Goal: Task Accomplishment & Management: Manage account settings

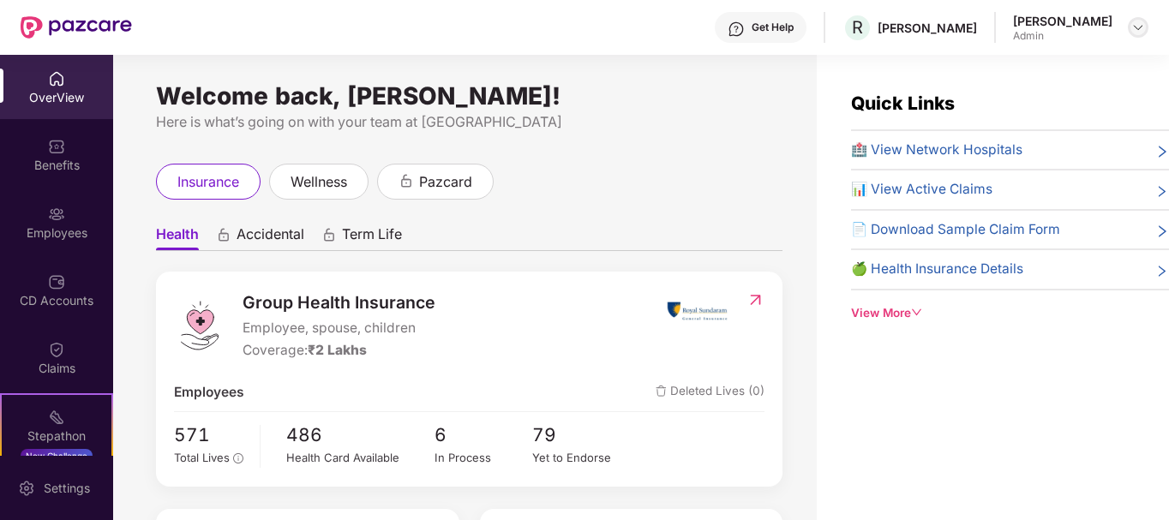
click at [1128, 27] on div at bounding box center [1138, 27] width 21 height 21
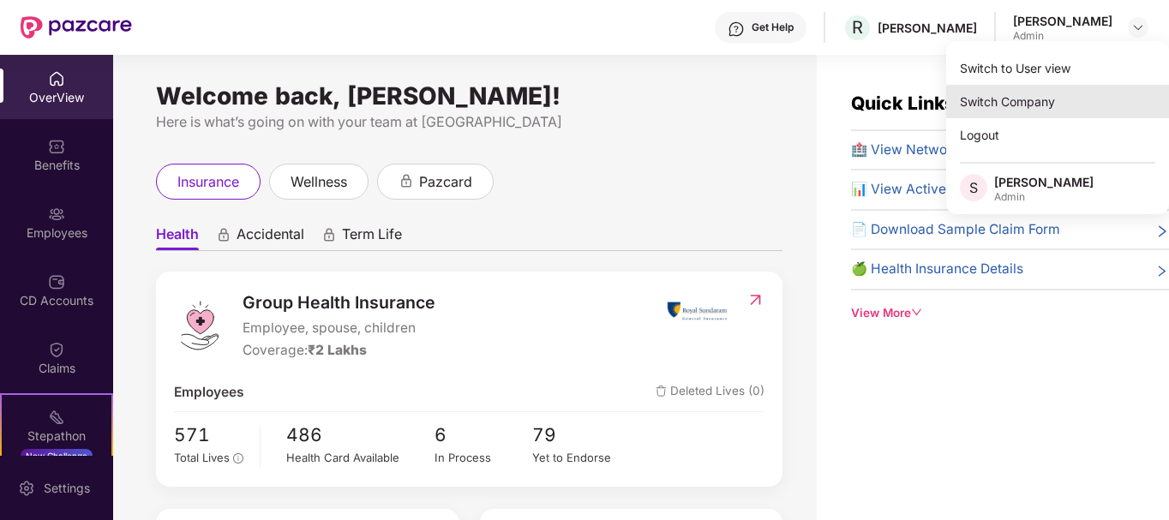
click at [1029, 103] on div "Switch Company" at bounding box center [1057, 101] width 223 height 33
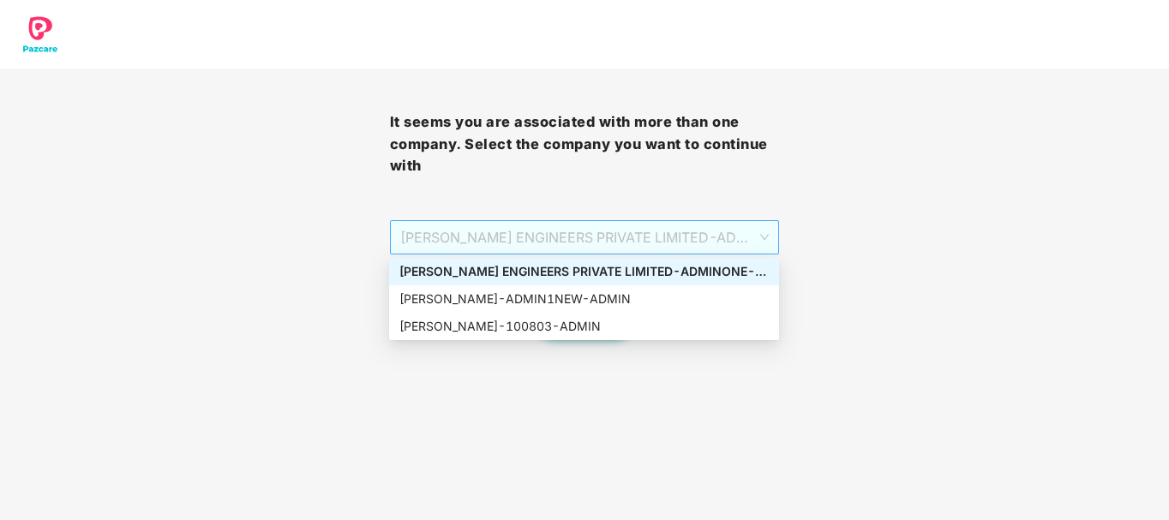
click at [631, 235] on span "[PERSON_NAME] ENGINEERS PRIVATE LIMITED - ADMINONE - ADMIN" at bounding box center [584, 237] width 369 height 33
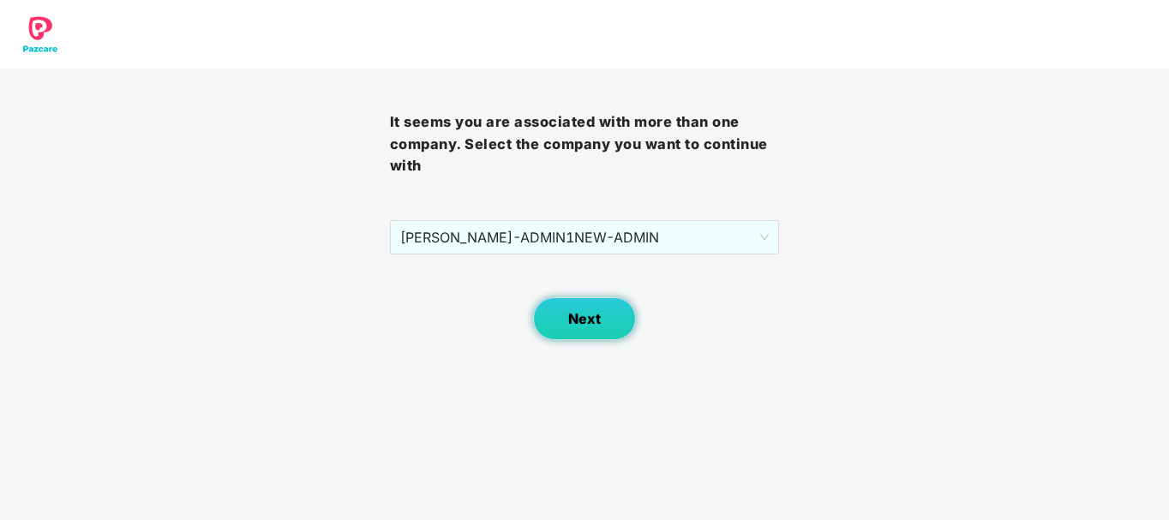
click at [600, 317] on span "Next" at bounding box center [584, 319] width 33 height 16
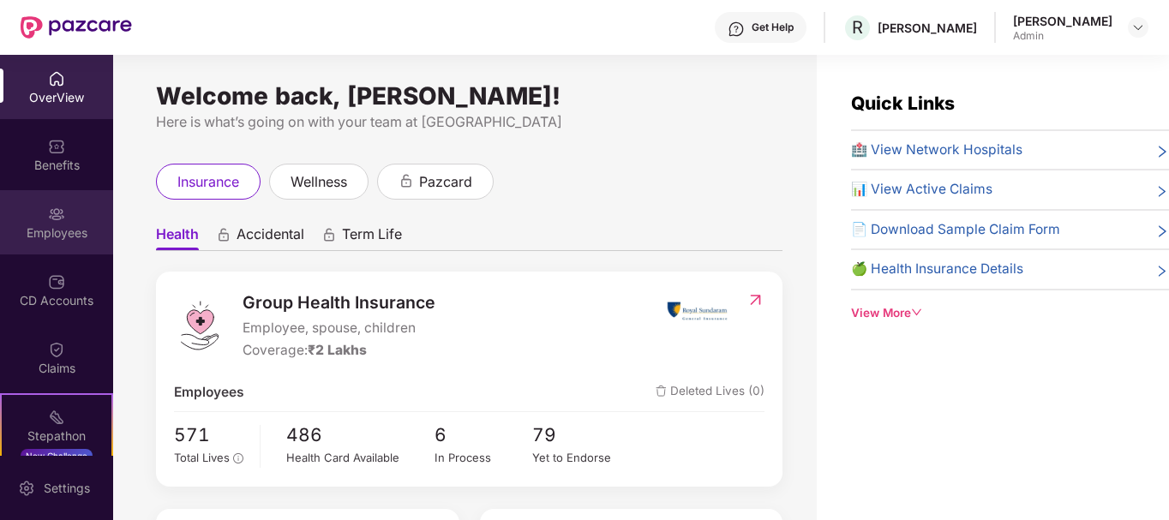
click at [49, 218] on img at bounding box center [56, 214] width 17 height 17
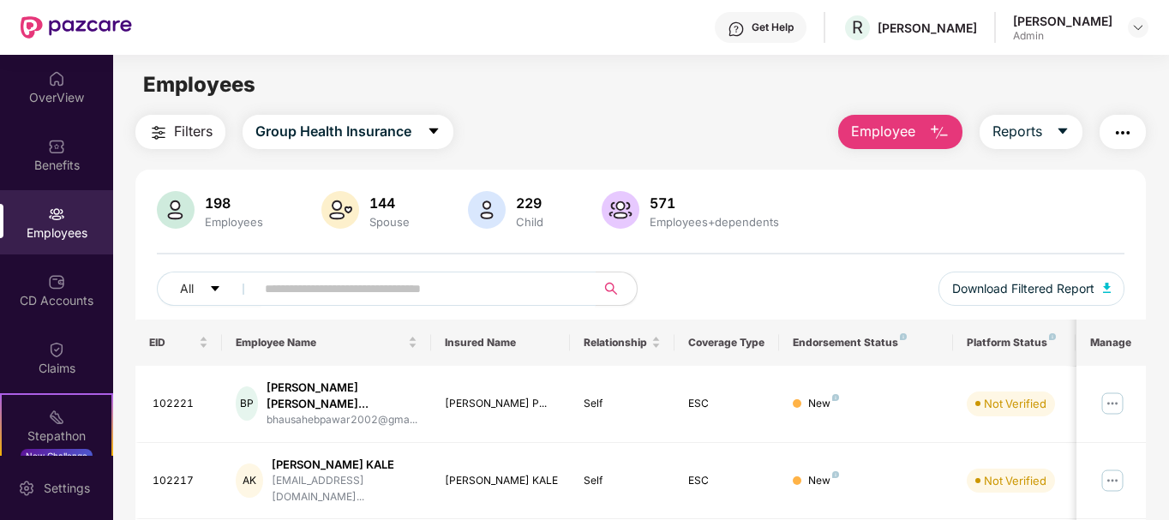
click at [318, 284] on input "text" at bounding box center [419, 289] width 308 height 26
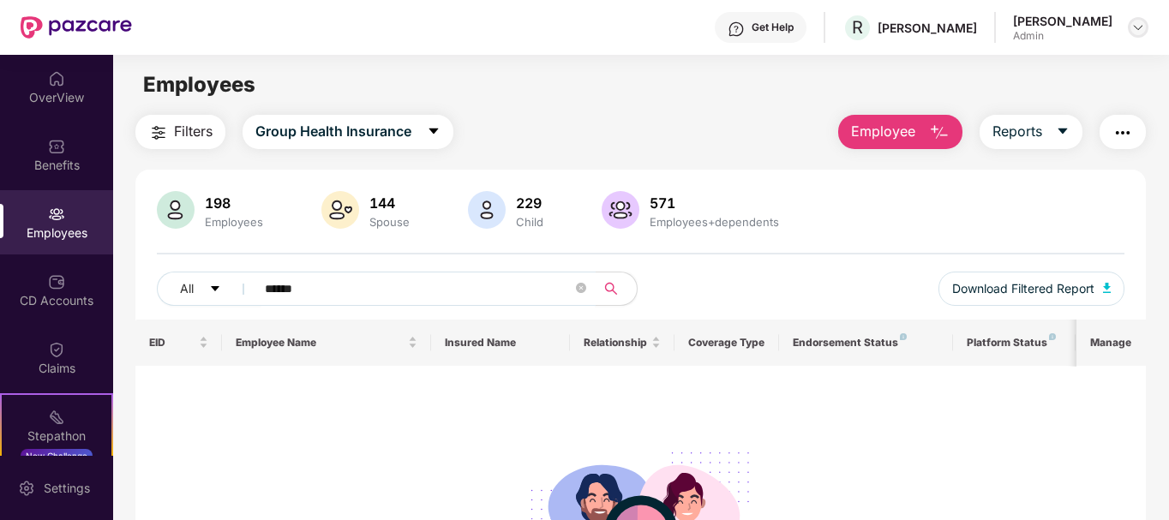
type input "******"
click at [1136, 21] on img at bounding box center [1138, 28] width 14 height 14
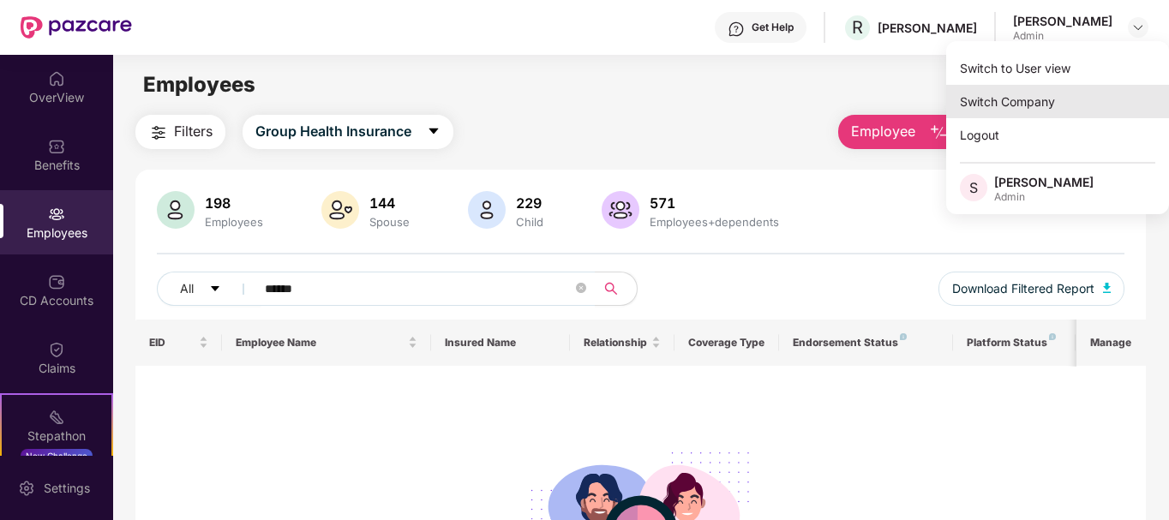
click at [1048, 103] on div "Switch Company" at bounding box center [1057, 101] width 223 height 33
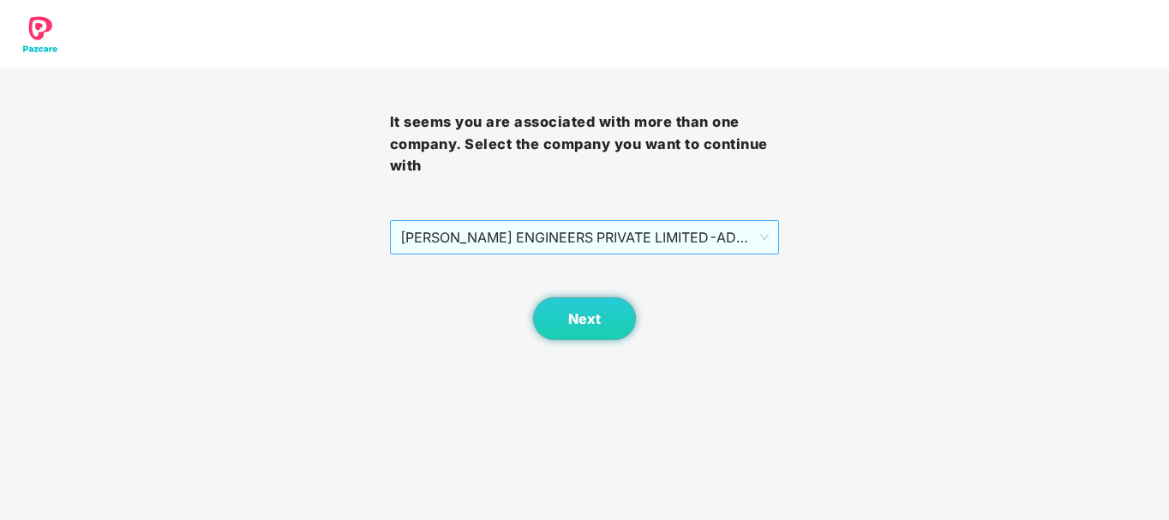
click at [642, 237] on span "[PERSON_NAME] ENGINEERS PRIVATE LIMITED - ADMINONE - ADMIN" at bounding box center [584, 237] width 369 height 33
click at [586, 329] on button "Next" at bounding box center [584, 318] width 103 height 43
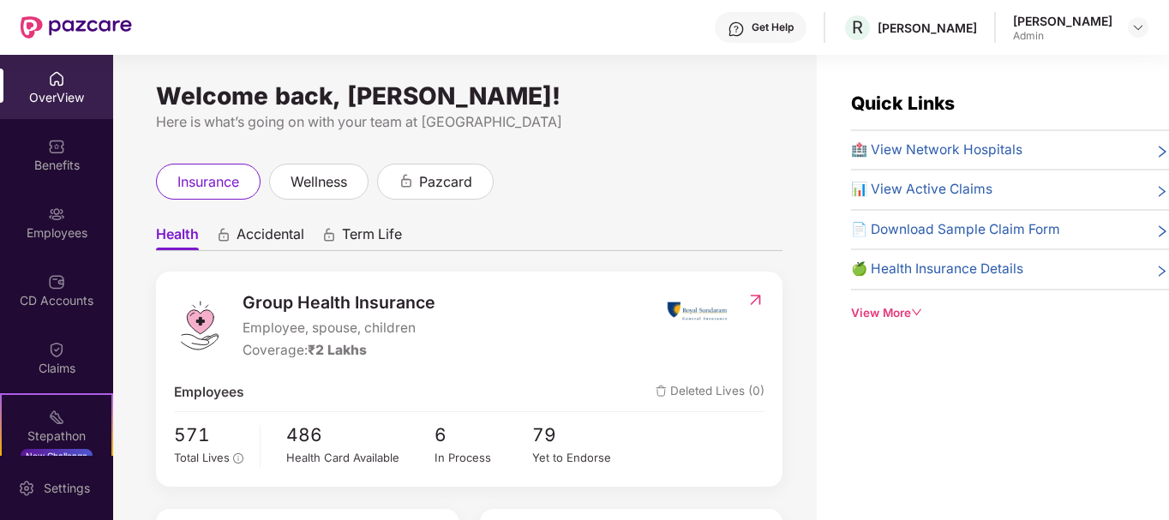
click at [69, 224] on div "Employees" at bounding box center [56, 232] width 113 height 17
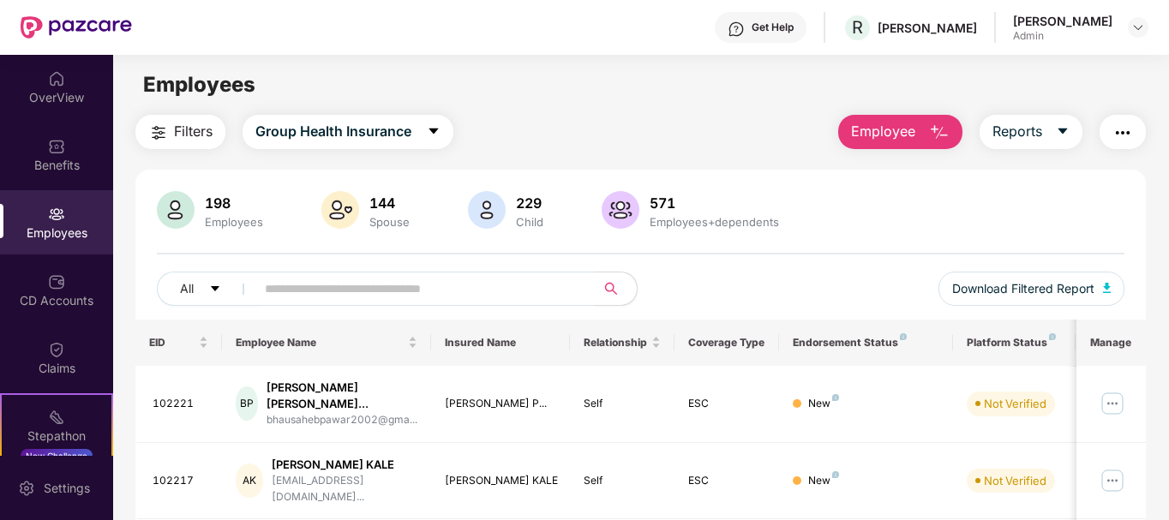
click at [374, 293] on input "text" at bounding box center [419, 289] width 308 height 26
paste input "******"
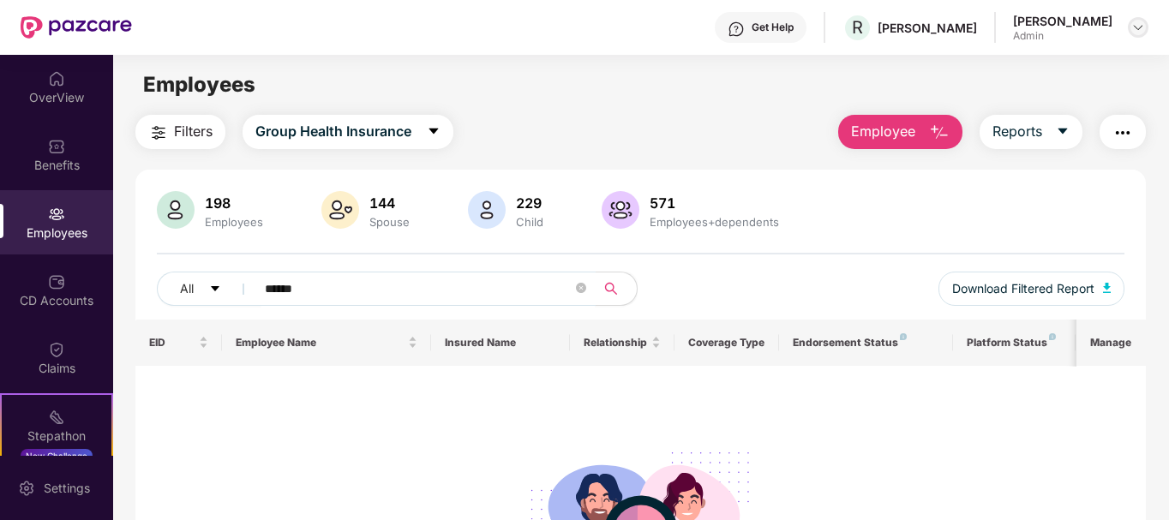
type input "******"
click at [1137, 25] on img at bounding box center [1138, 28] width 14 height 14
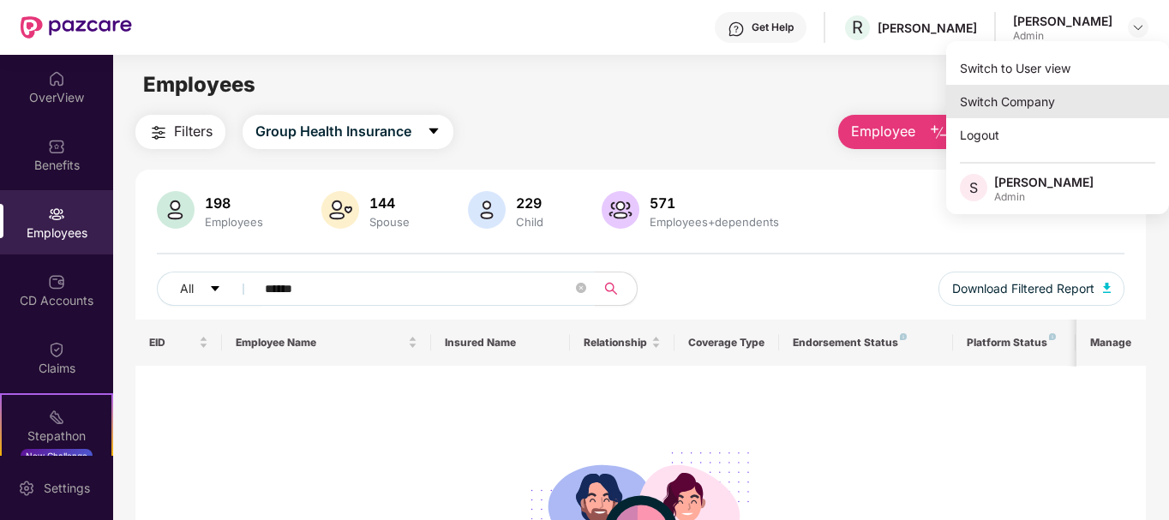
click at [1046, 99] on div "Switch Company" at bounding box center [1057, 101] width 223 height 33
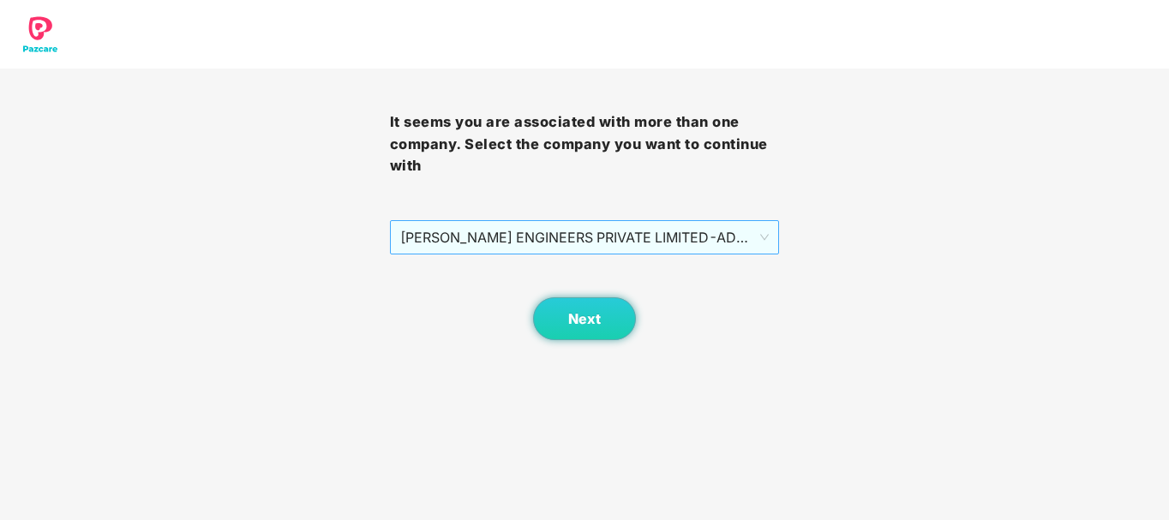
click at [699, 238] on span "[PERSON_NAME] ENGINEERS PRIVATE LIMITED - ADMINONE - ADMIN" at bounding box center [584, 237] width 369 height 33
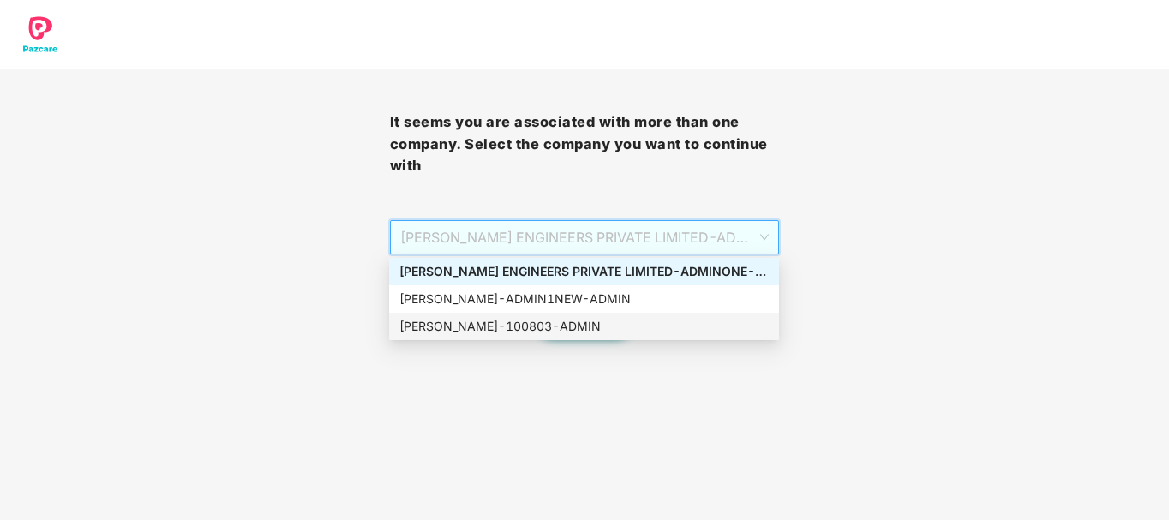
click at [577, 316] on div "[PERSON_NAME] - 100803 - ADMIN" at bounding box center [584, 326] width 390 height 27
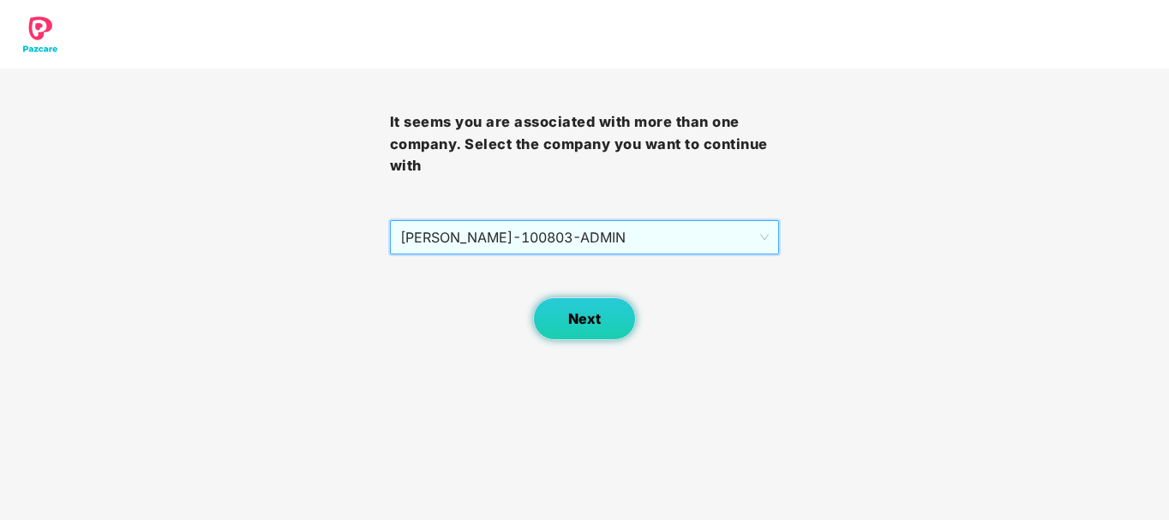
click at [565, 316] on button "Next" at bounding box center [584, 318] width 103 height 43
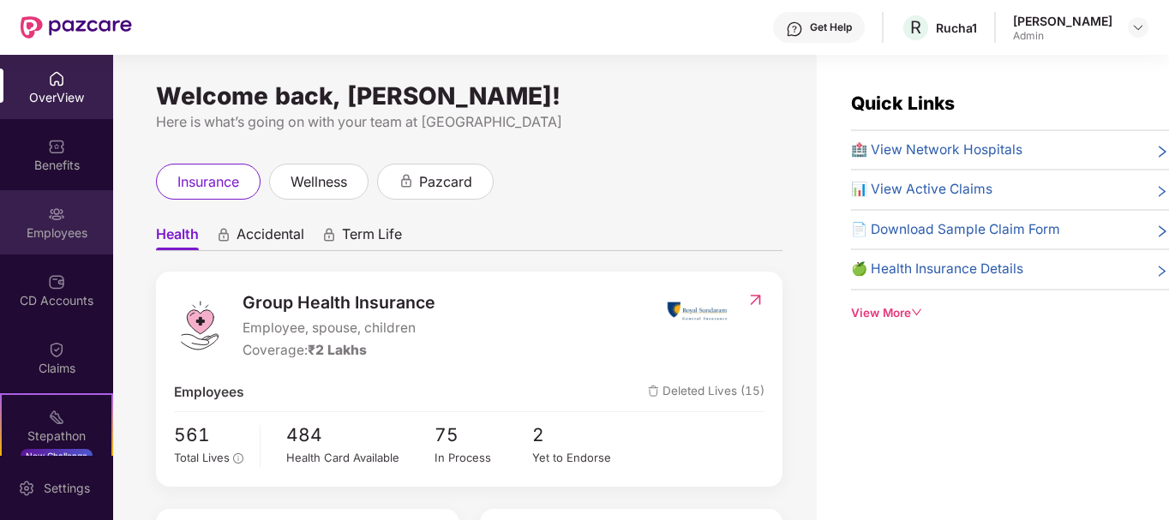
click at [73, 223] on div "Employees" at bounding box center [56, 222] width 113 height 64
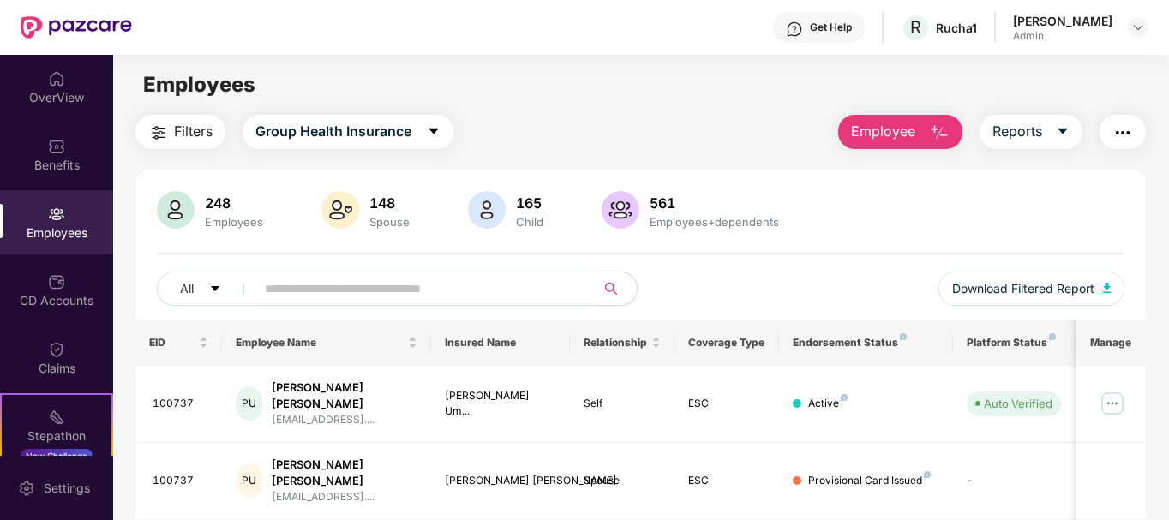
click at [320, 286] on input "text" at bounding box center [419, 289] width 308 height 26
paste input "******"
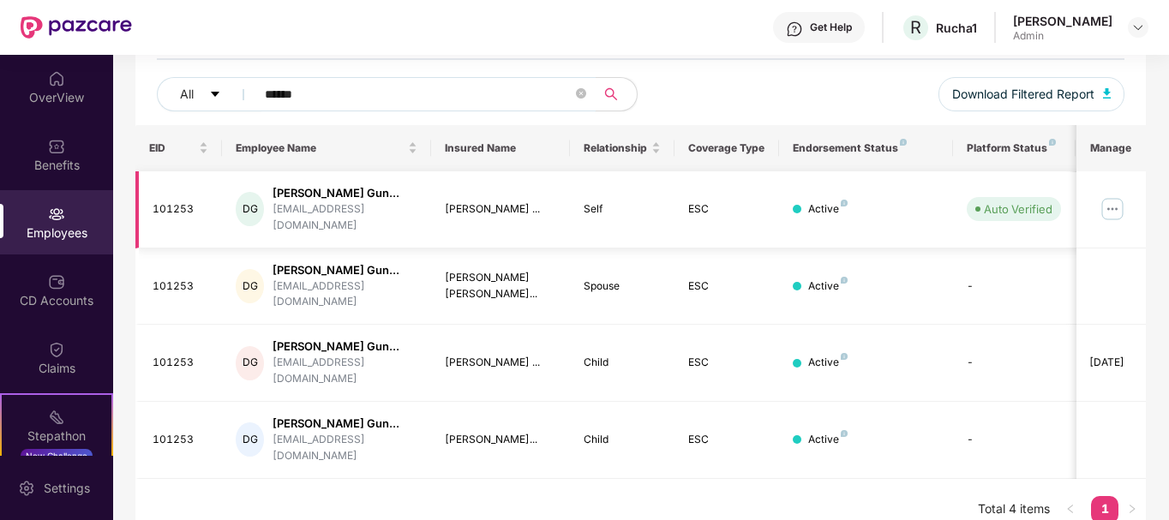
scroll to position [195, 0]
type input "******"
click at [1111, 207] on img at bounding box center [1111, 208] width 27 height 27
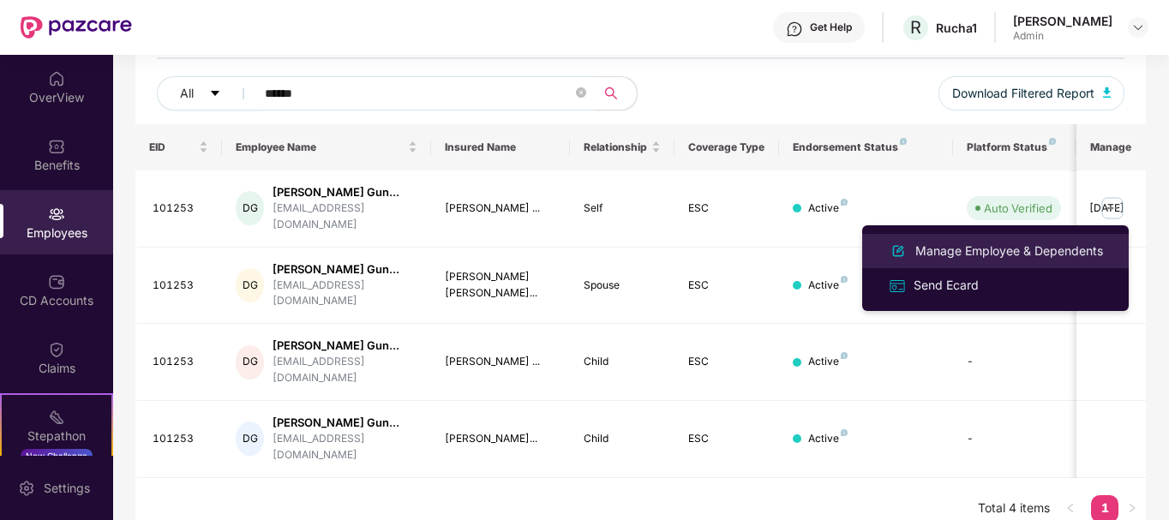
click at [949, 255] on div "Manage Employee & Dependents" at bounding box center [1009, 251] width 195 height 19
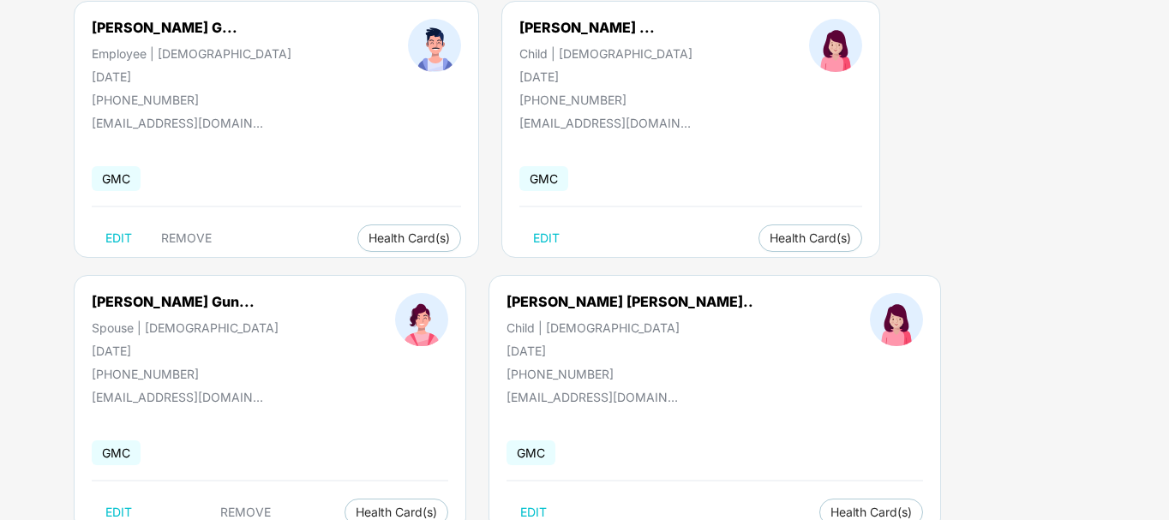
scroll to position [212, 0]
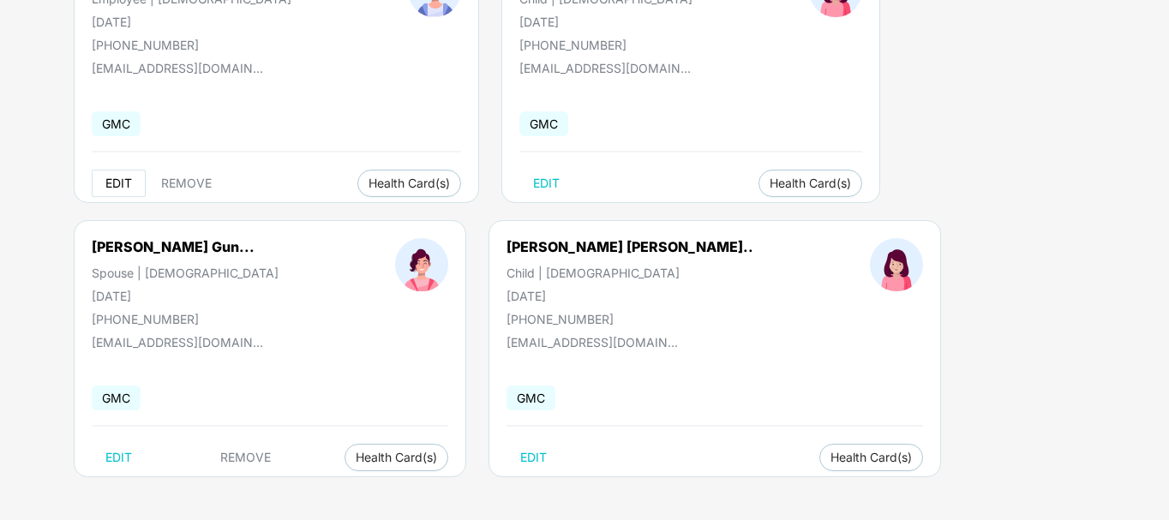
click at [121, 174] on button "EDIT" at bounding box center [119, 183] width 54 height 27
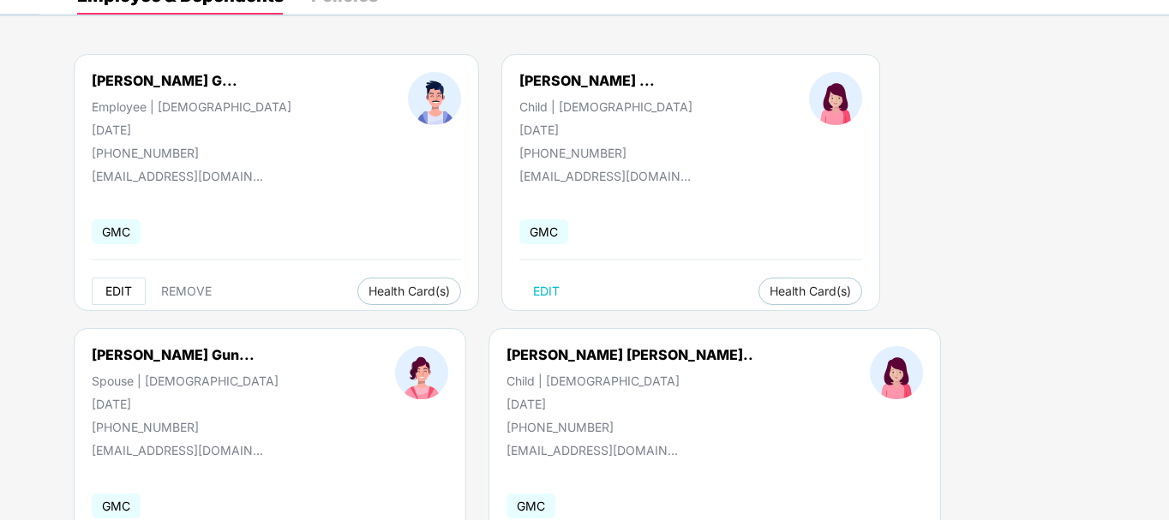
select select "****"
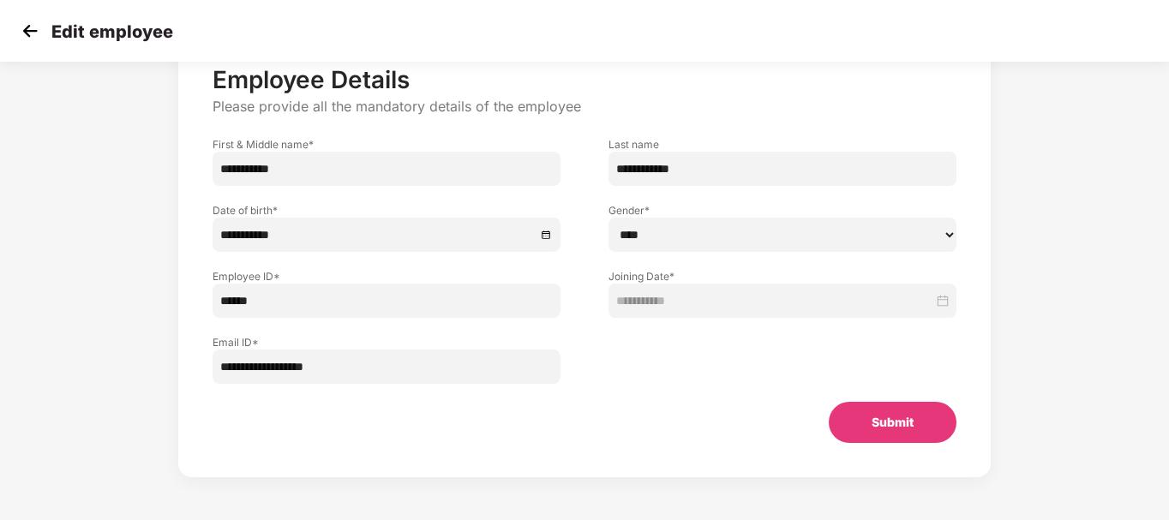
click at [24, 31] on img at bounding box center [30, 31] width 26 height 26
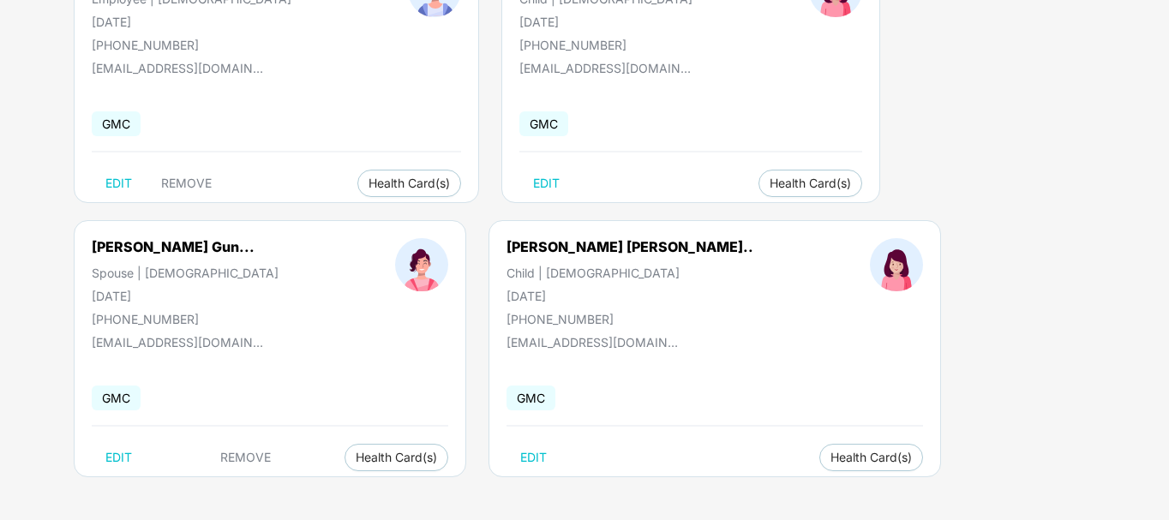
scroll to position [0, 0]
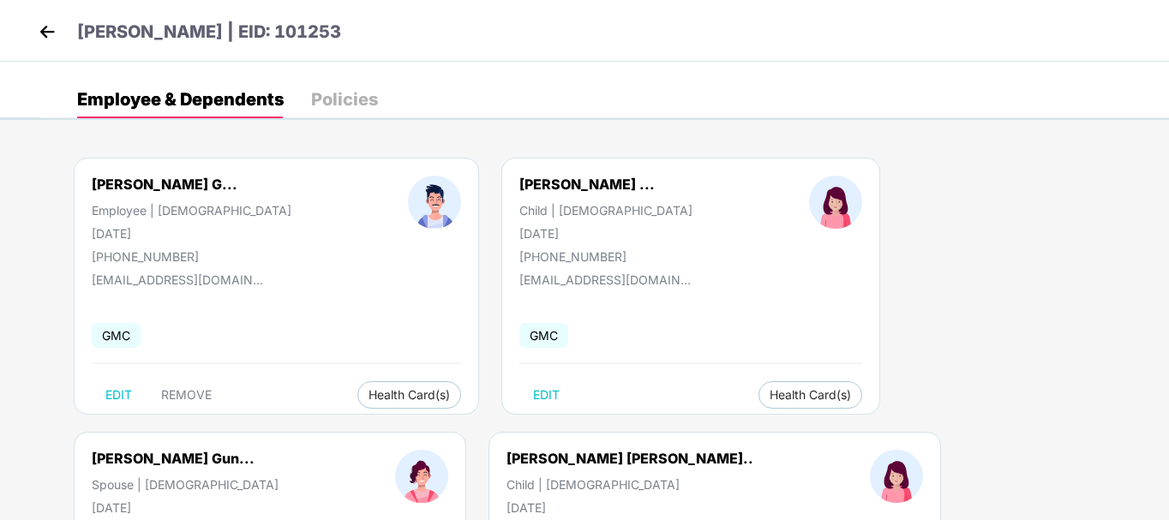
click at [350, 98] on div "Policies" at bounding box center [344, 99] width 67 height 17
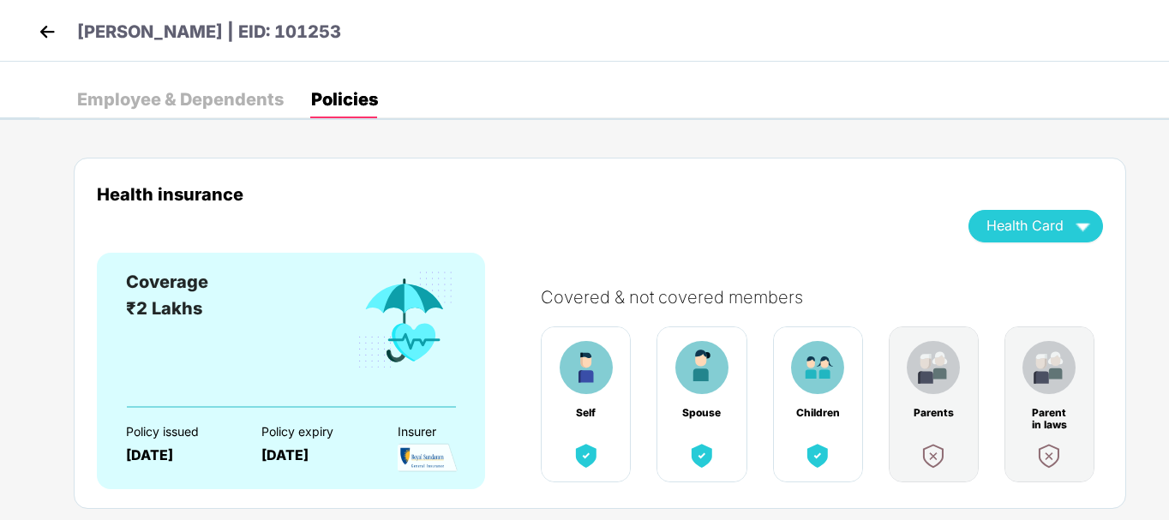
click at [241, 98] on div "Employee & Dependents" at bounding box center [180, 99] width 206 height 17
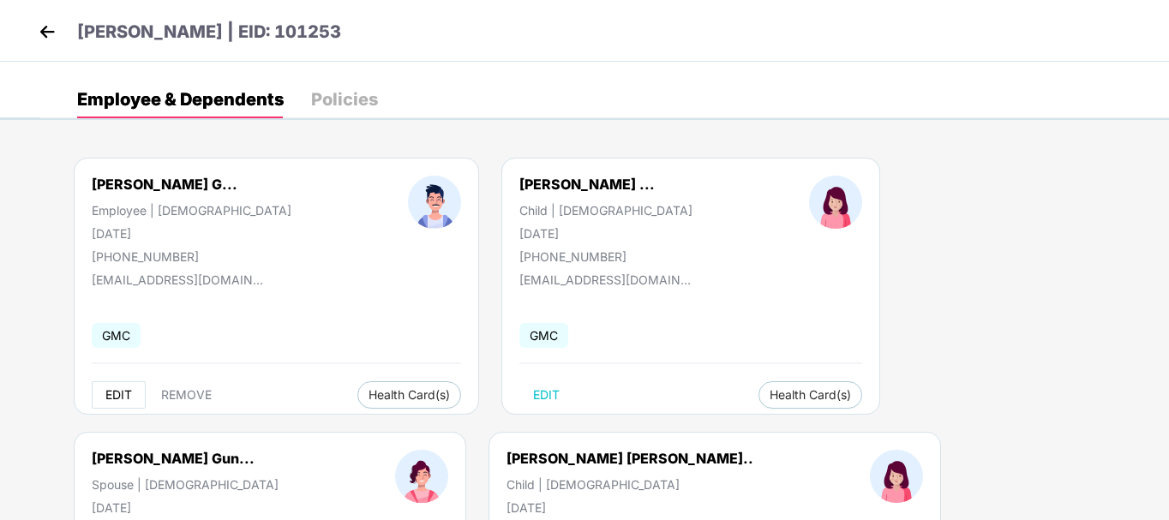
click at [116, 391] on span "EDIT" at bounding box center [118, 395] width 27 height 14
select select "****"
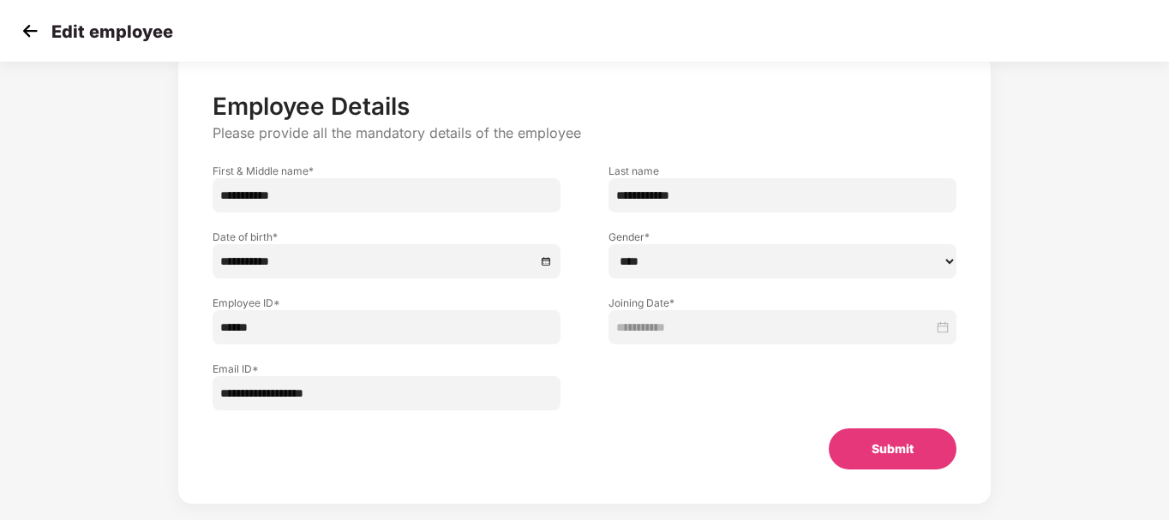
scroll to position [104, 0]
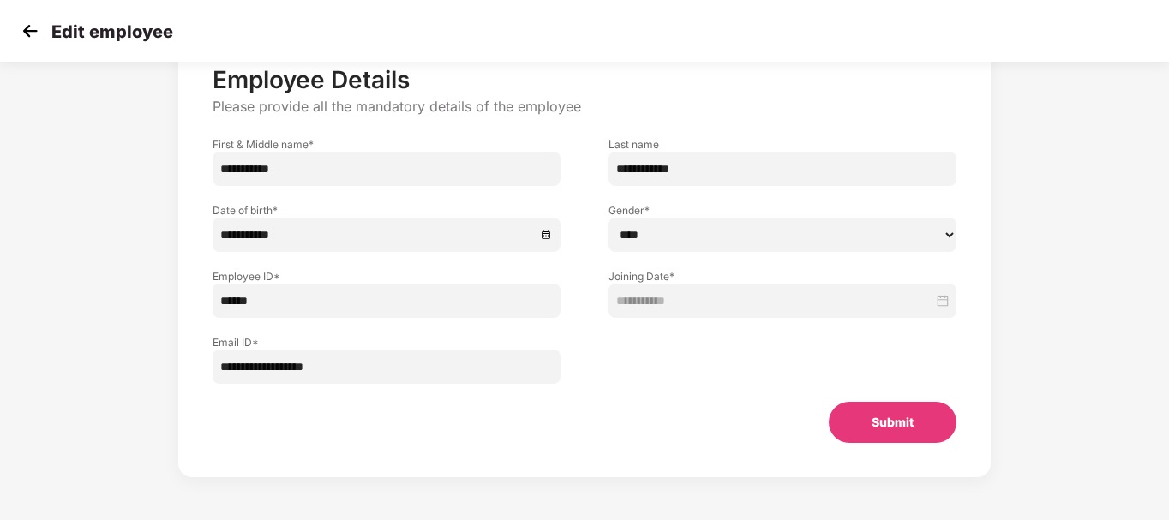
click at [410, 352] on input "**********" at bounding box center [386, 367] width 348 height 34
click at [30, 35] on img at bounding box center [30, 31] width 26 height 26
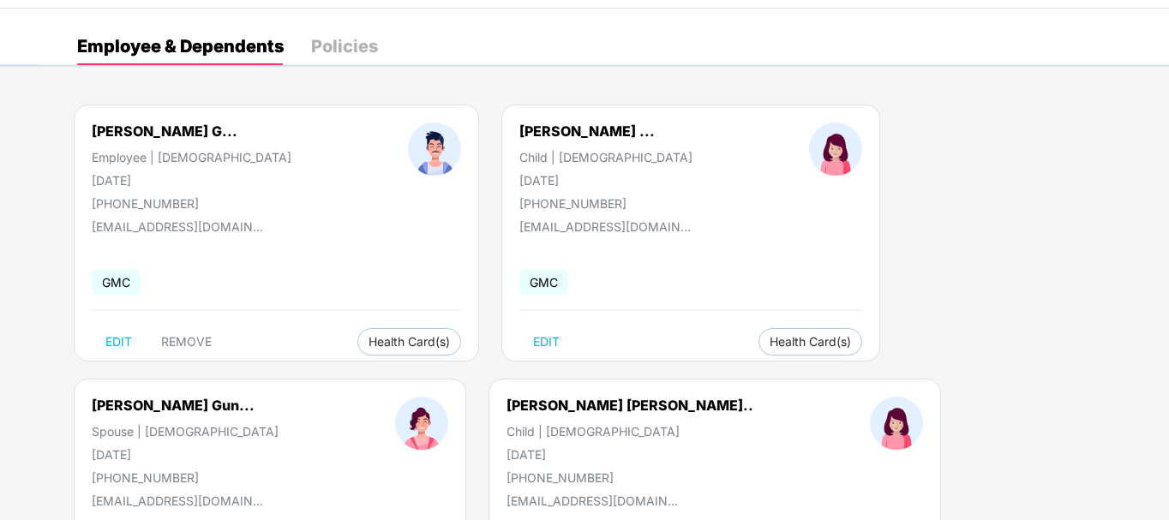
scroll to position [0, 0]
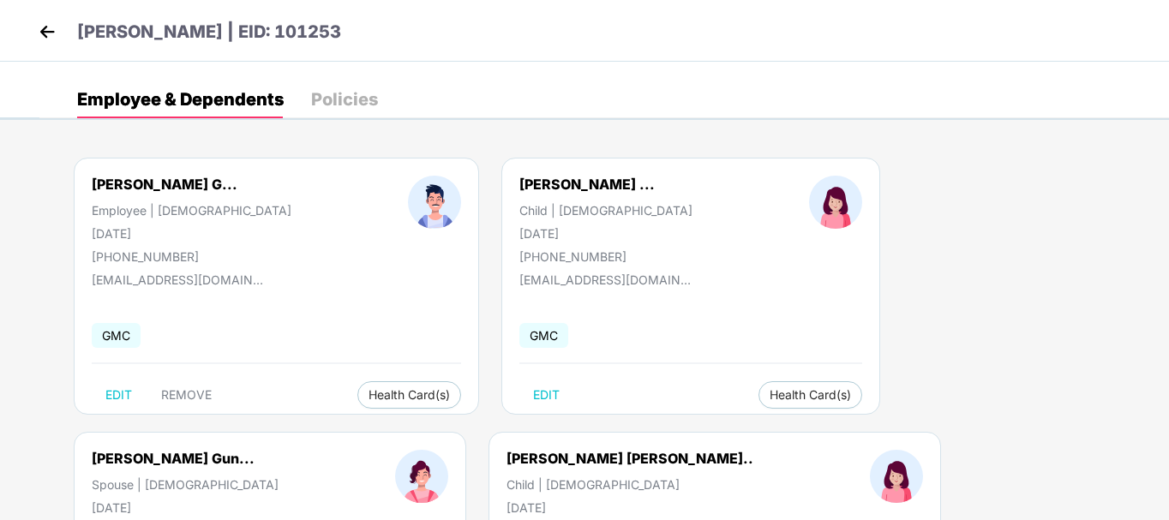
click at [51, 27] on img at bounding box center [47, 32] width 26 height 26
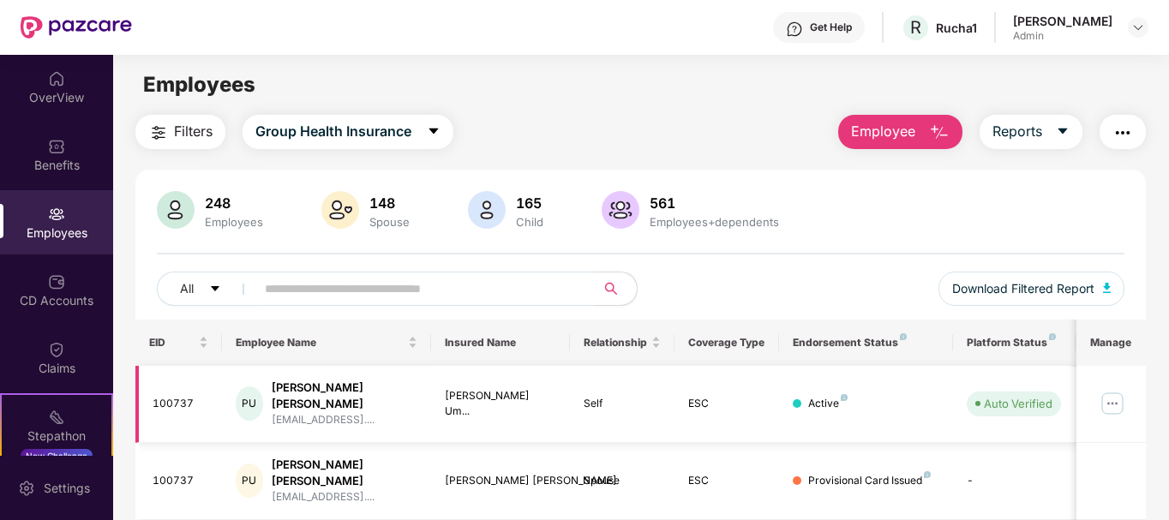
click at [1111, 403] on img at bounding box center [1111, 403] width 27 height 27
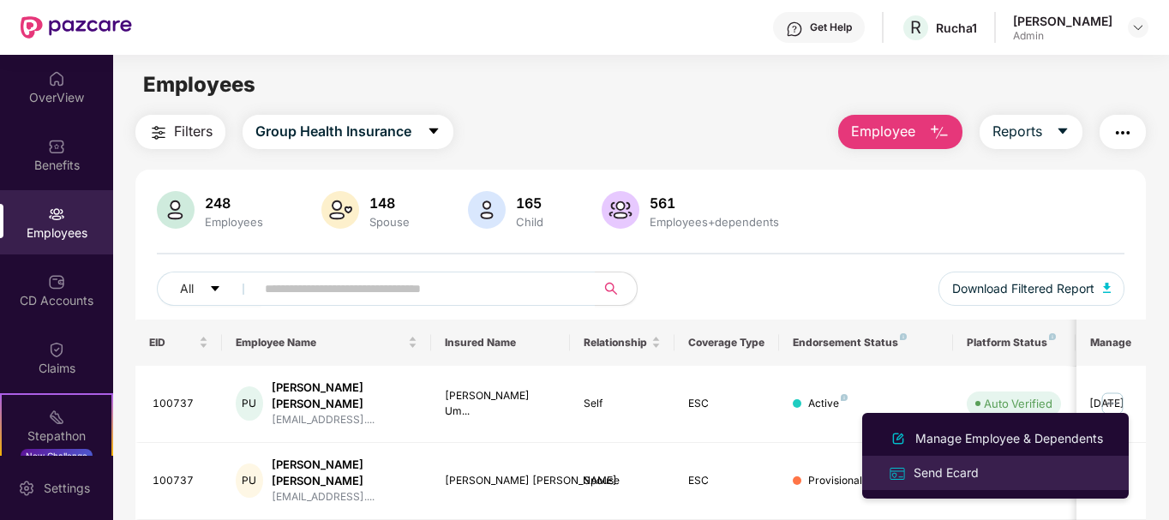
click at [968, 470] on div "Send Ecard" at bounding box center [946, 473] width 72 height 19
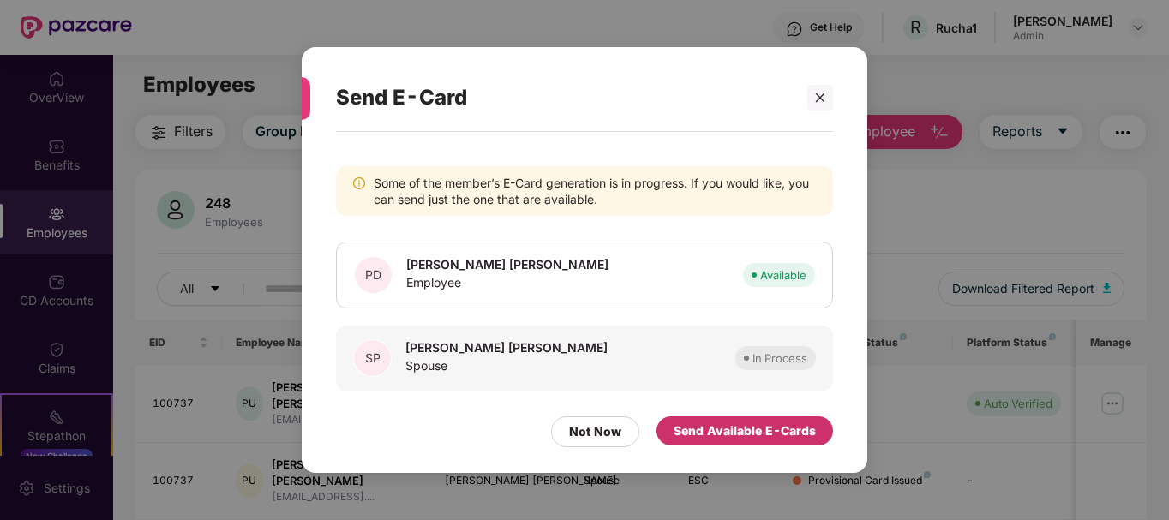
click at [715, 434] on div "Send Available E-Cards" at bounding box center [744, 431] width 142 height 19
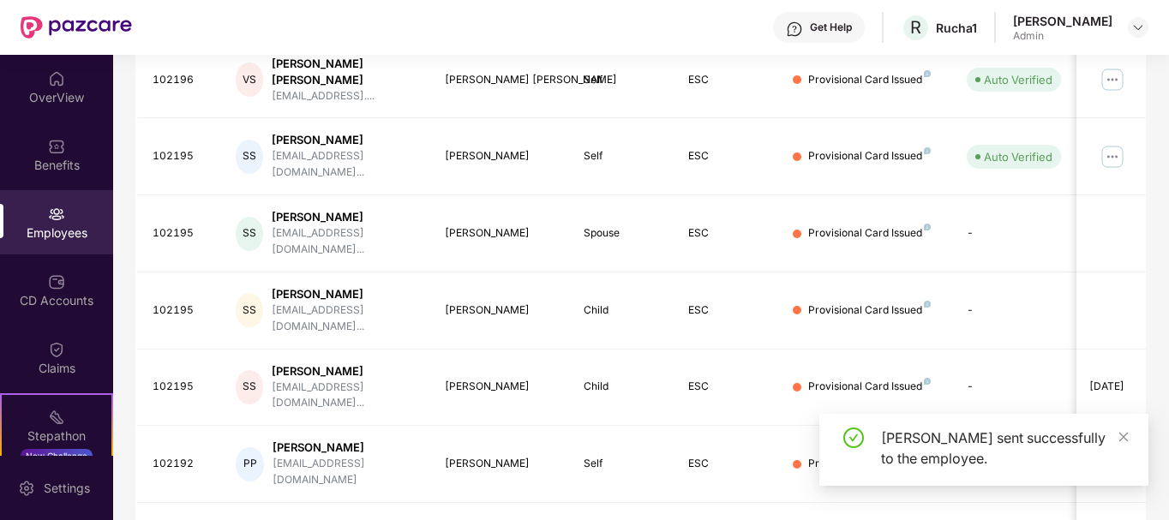
scroll to position [533, 0]
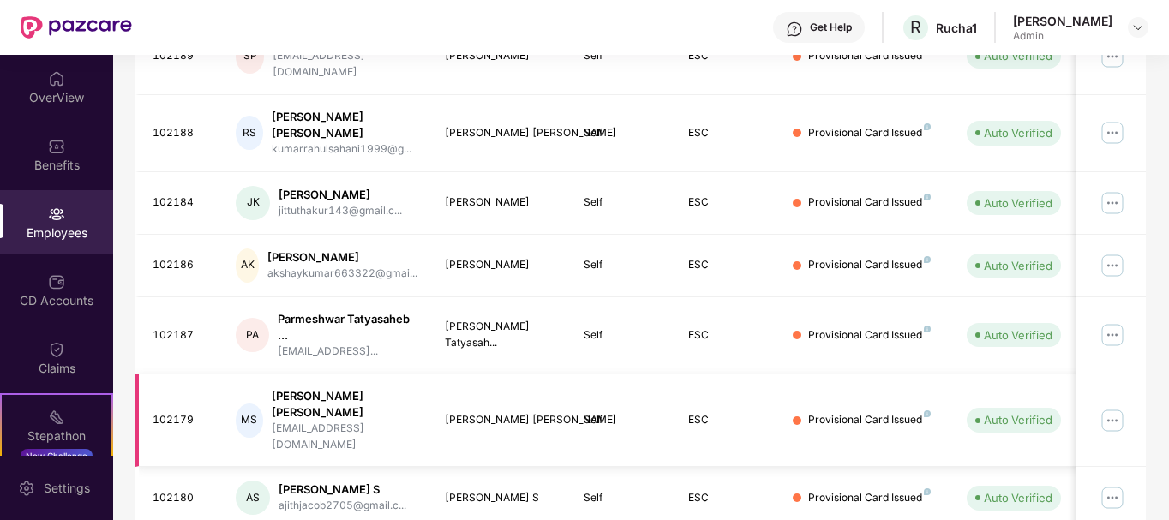
scroll to position [548, 0]
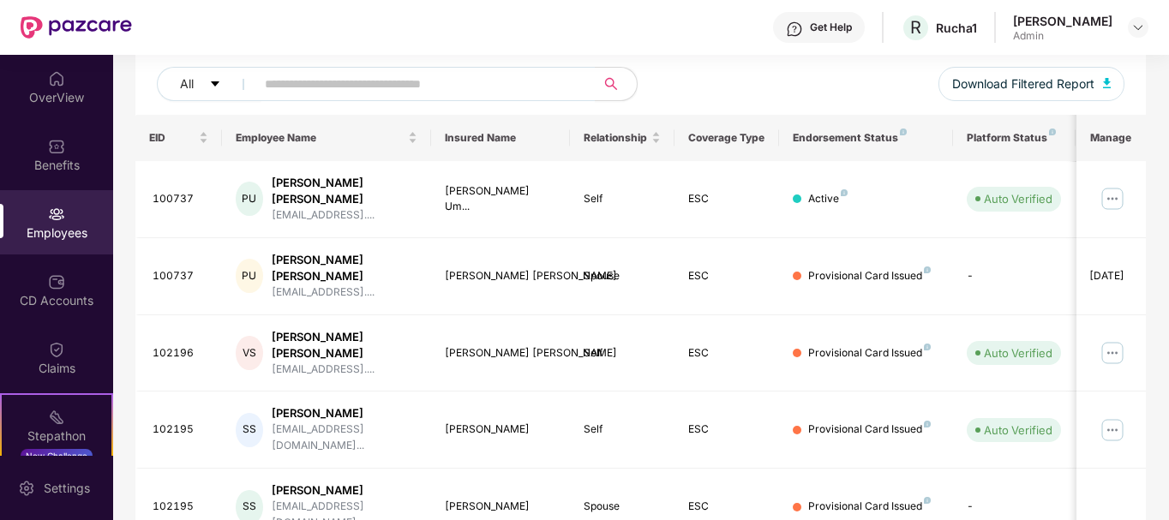
scroll to position [204, 0]
click at [404, 84] on input "text" at bounding box center [419, 85] width 308 height 26
paste input "******"
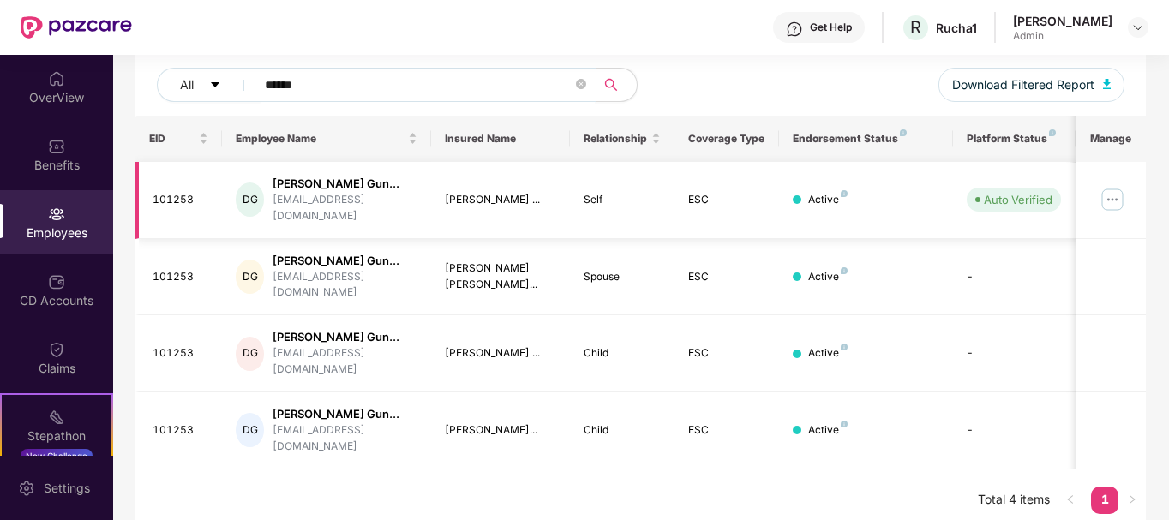
type input "******"
click at [1116, 202] on img at bounding box center [1111, 199] width 27 height 27
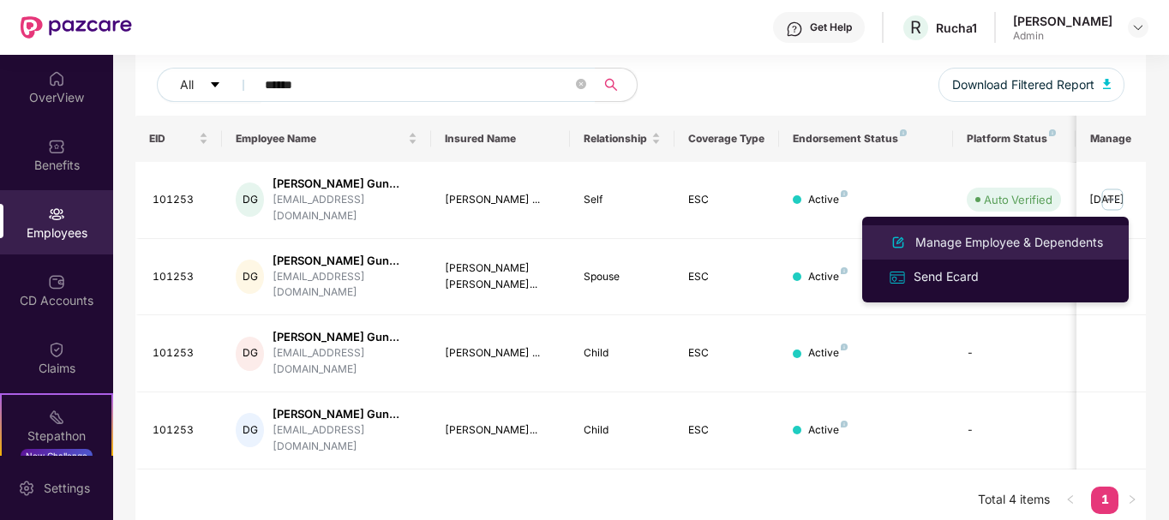
click at [960, 245] on div "Manage Employee & Dependents" at bounding box center [1009, 242] width 195 height 19
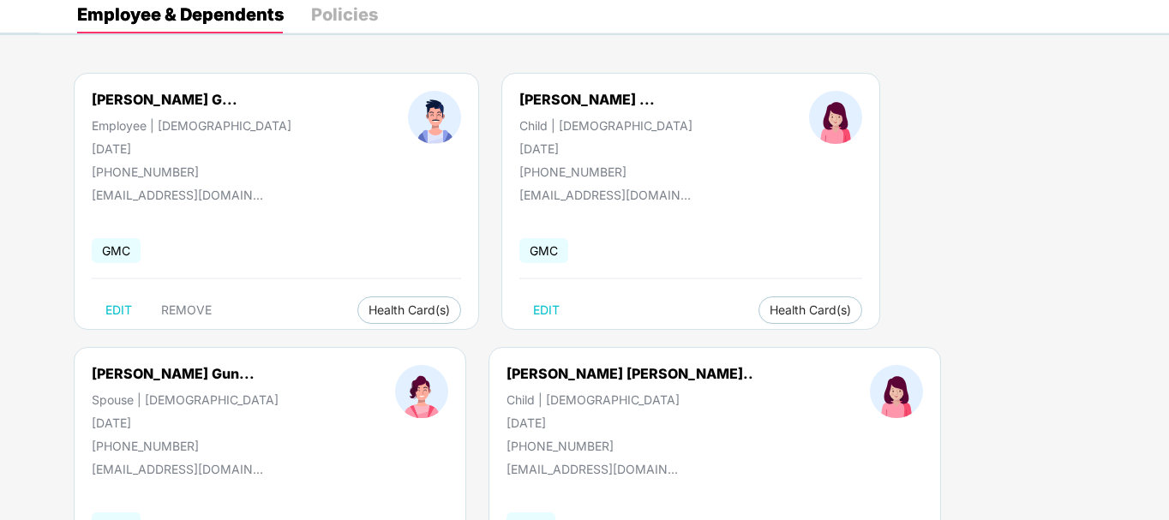
scroll to position [212, 0]
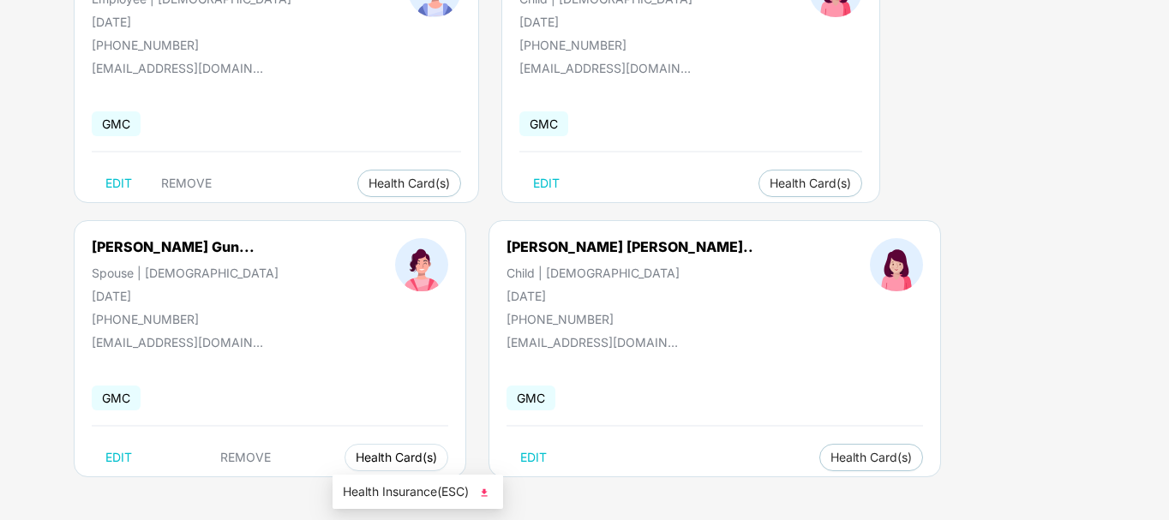
click at [370, 458] on span "Health Card(s)" at bounding box center [396, 457] width 81 height 9
click at [485, 493] on img at bounding box center [484, 492] width 17 height 17
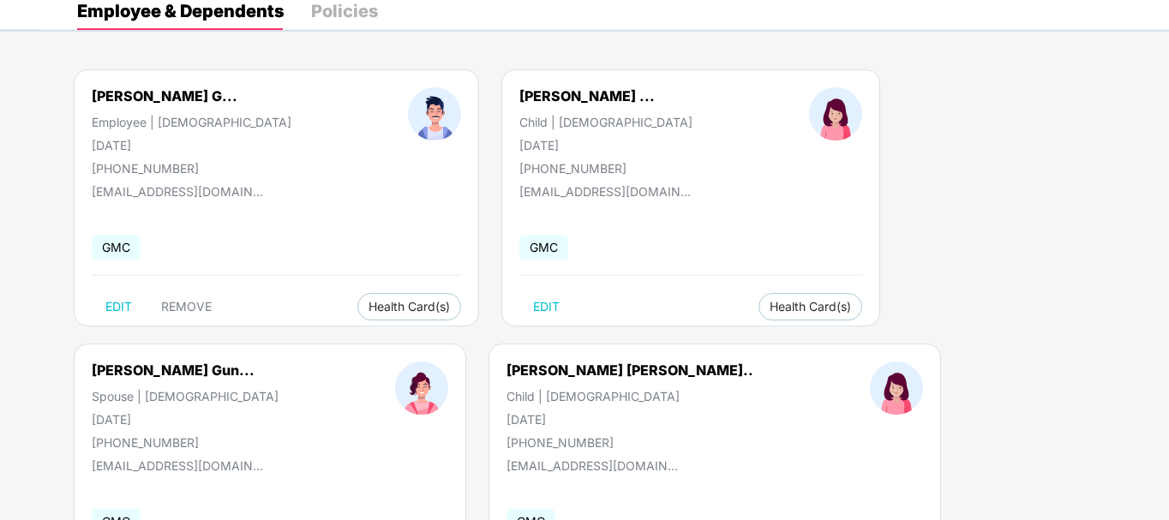
scroll to position [87, 0]
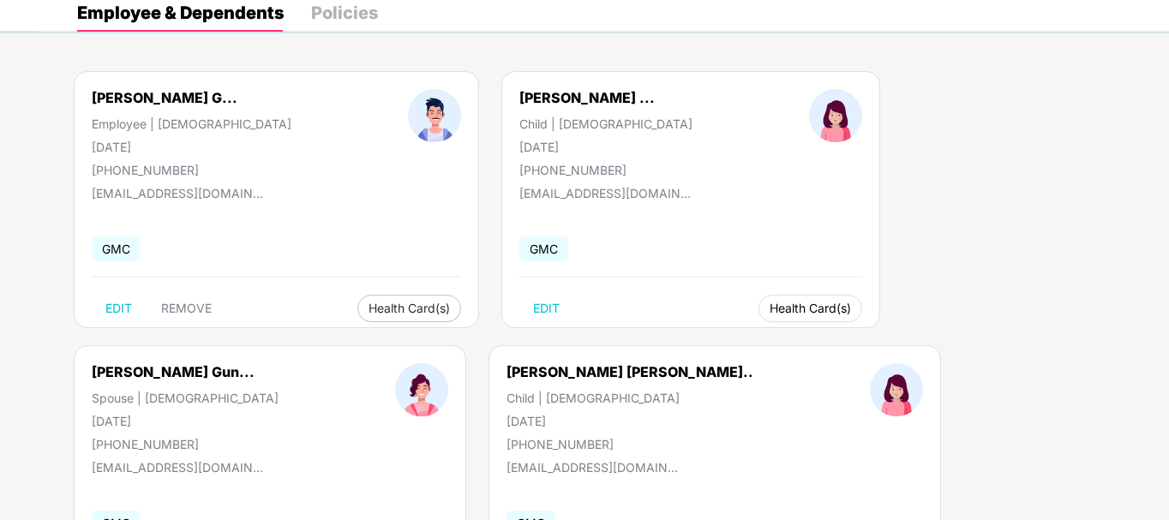
click at [769, 305] on span "Health Card(s)" at bounding box center [809, 308] width 81 height 9
click at [884, 339] on img at bounding box center [885, 343] width 17 height 17
click at [371, 311] on span "Health Card(s)" at bounding box center [408, 308] width 81 height 9
click at [491, 344] on img at bounding box center [487, 343] width 17 height 17
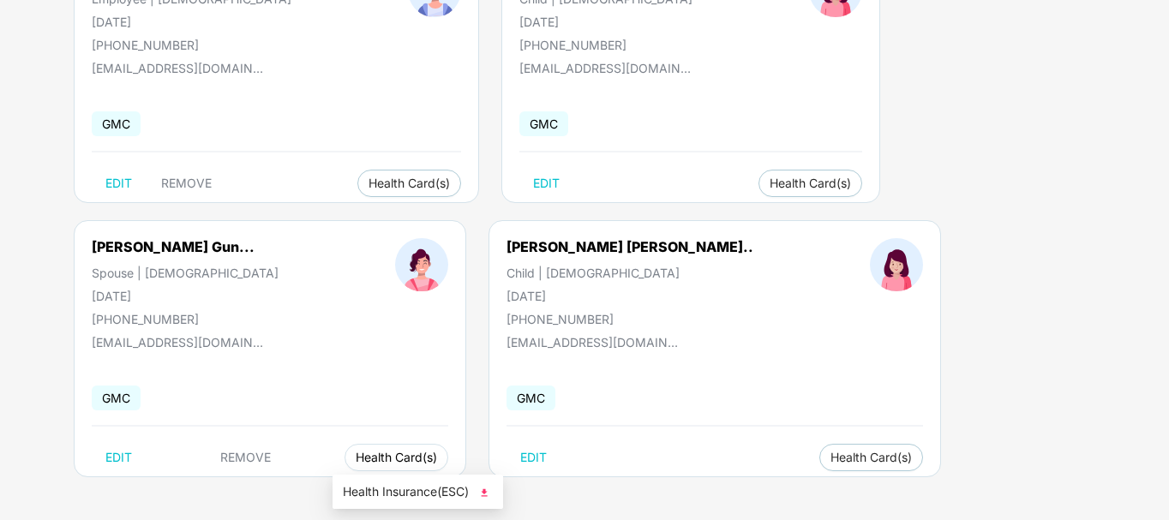
click at [370, 458] on span "Health Card(s)" at bounding box center [396, 457] width 81 height 9
click at [396, 454] on span "Health Card(s)" at bounding box center [396, 457] width 81 height 9
click at [488, 490] on img at bounding box center [484, 492] width 17 height 17
click at [819, 448] on button "Health Card(s)" at bounding box center [871, 457] width 104 height 27
click at [890, 490] on img at bounding box center [884, 492] width 17 height 17
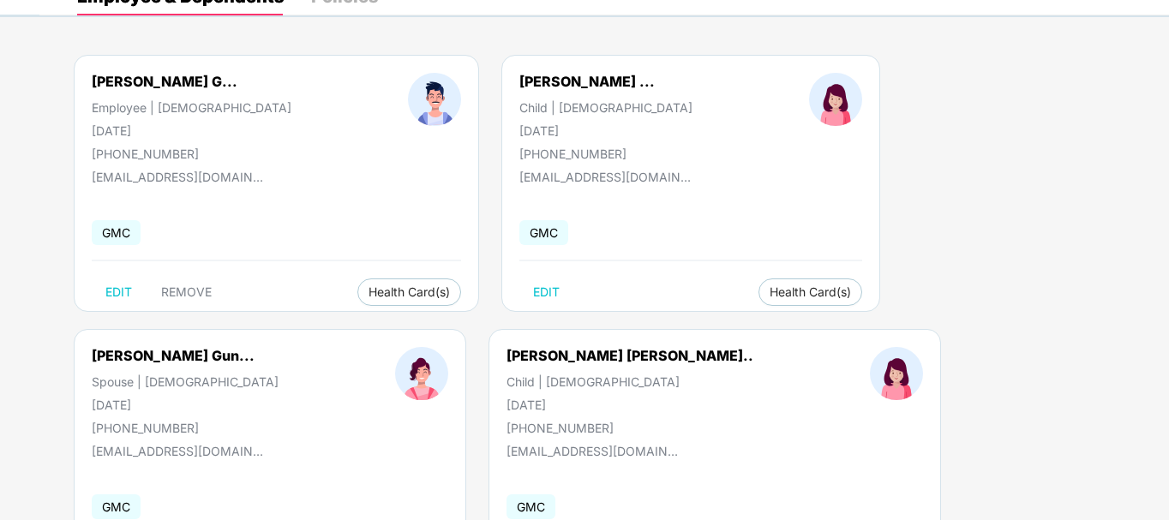
scroll to position [102, 0]
click at [772, 292] on span "Health Card(s)" at bounding box center [809, 293] width 81 height 9
click at [889, 328] on img at bounding box center [885, 328] width 17 height 17
